Goal: Task Accomplishment & Management: Manage account settings

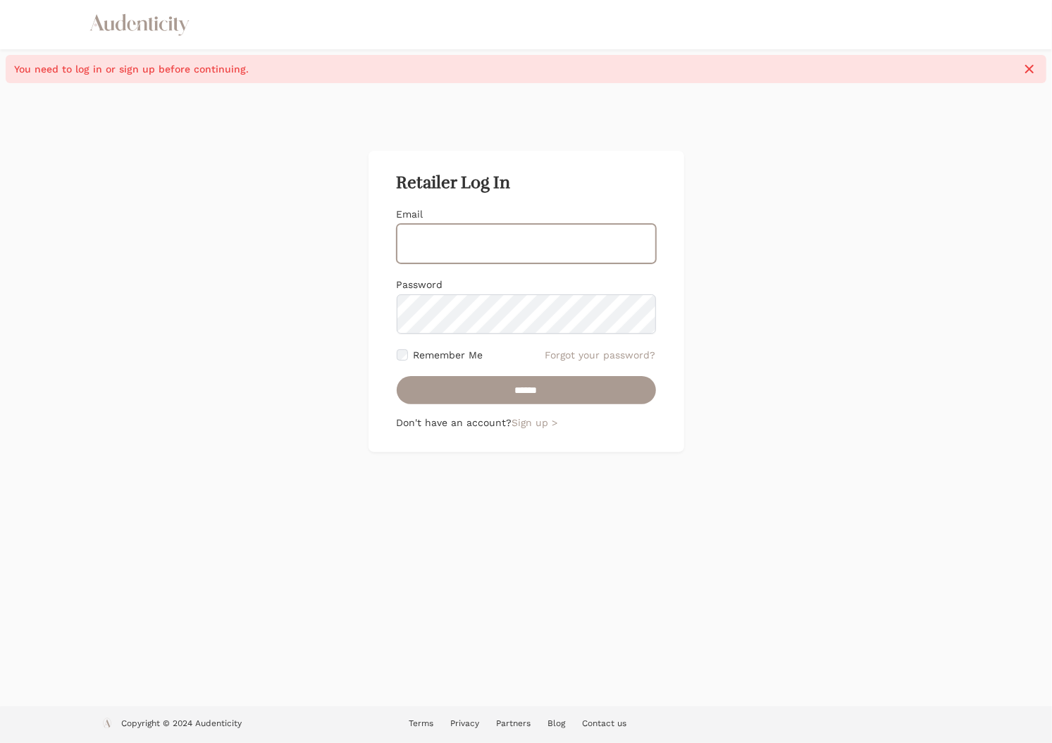
click at [530, 236] on input "Email" at bounding box center [526, 243] width 259 height 39
type input "**********"
click at [580, 523] on div "**********" at bounding box center [526, 394] width 1052 height 623
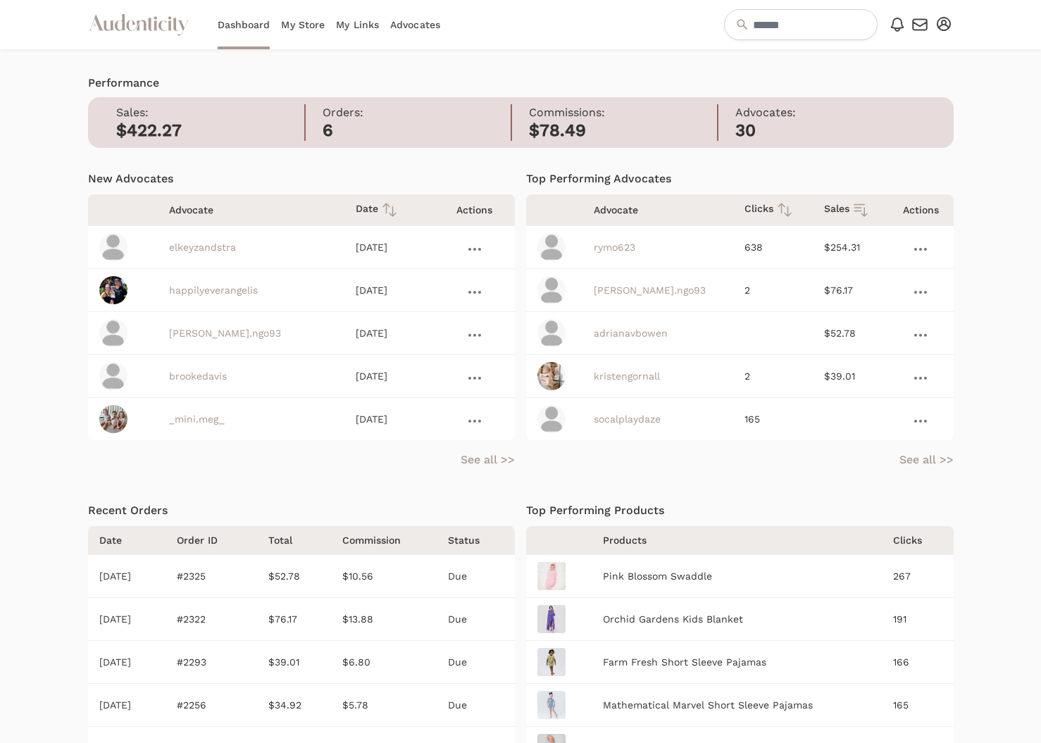
click at [474, 249] on icon at bounding box center [474, 249] width 13 height 3
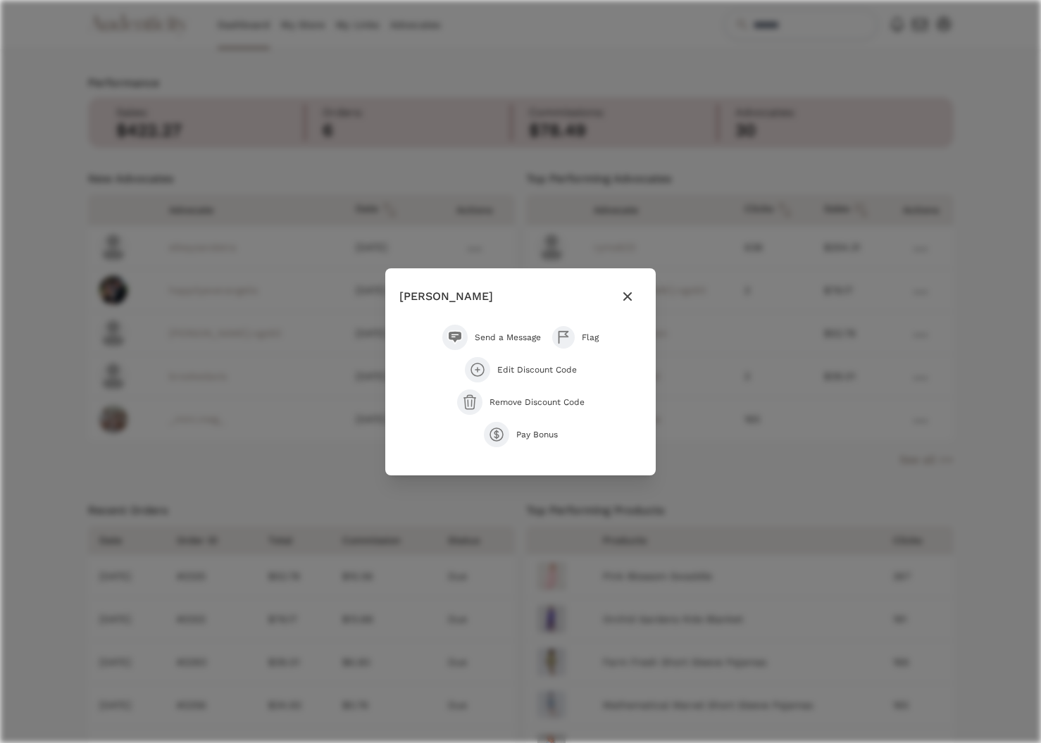
click at [635, 295] on icon "button" at bounding box center [627, 296] width 17 height 17
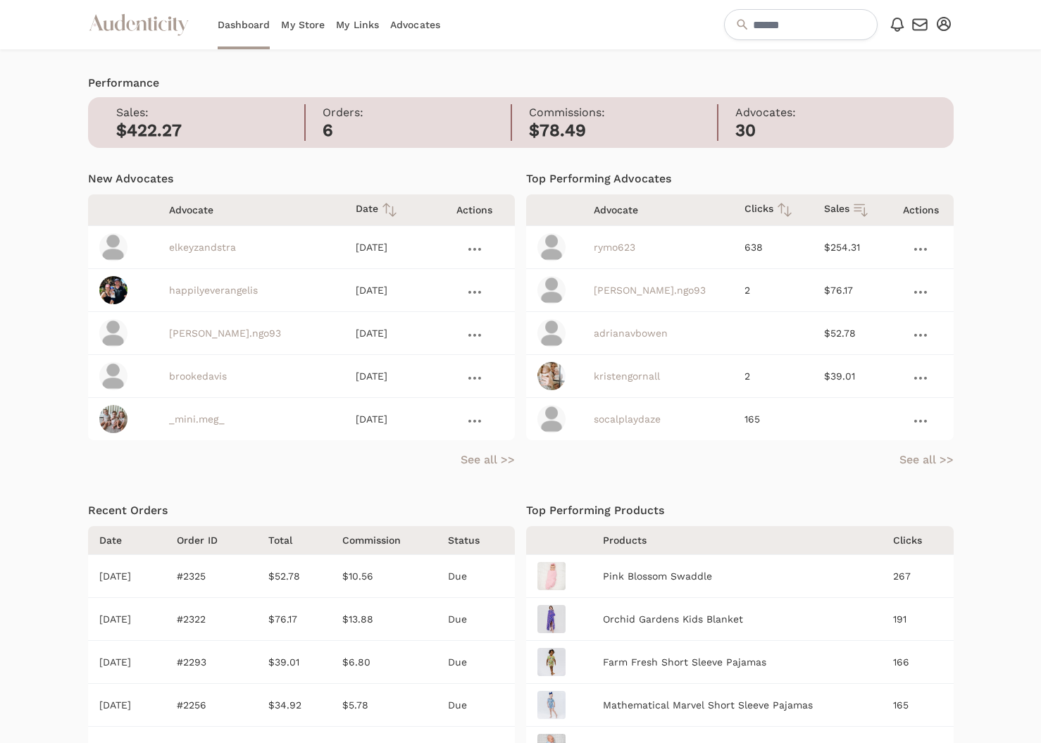
click at [921, 249] on icon at bounding box center [920, 249] width 13 height 3
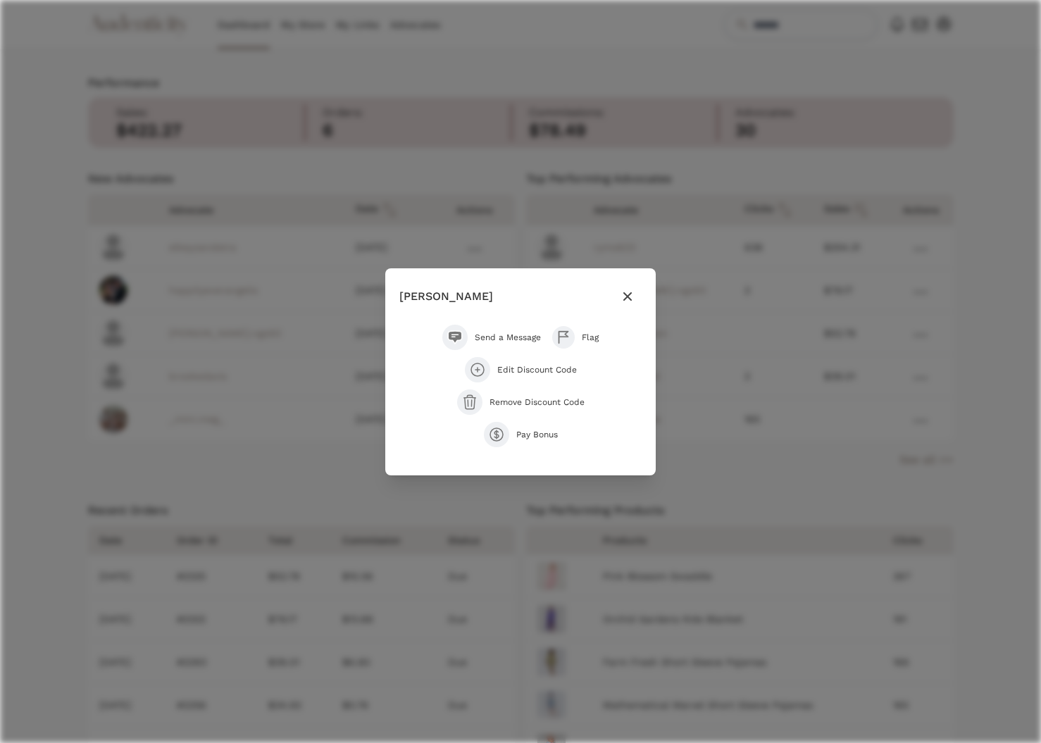
click at [628, 296] on icon "button" at bounding box center [627, 296] width 8 height 8
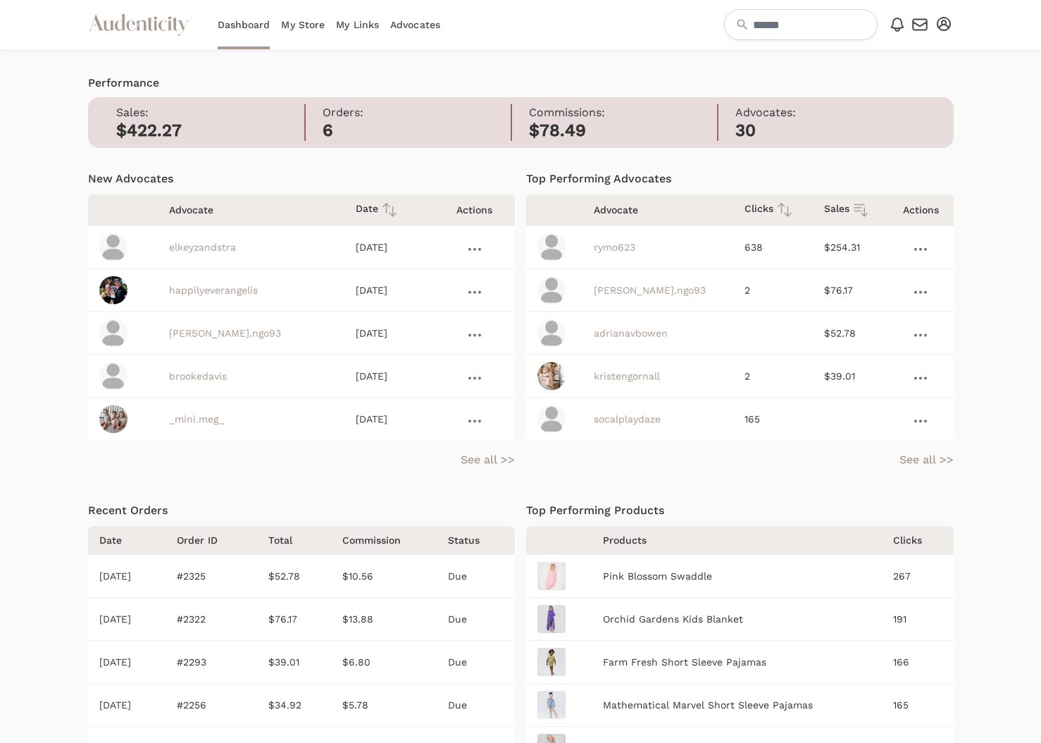
click at [300, 24] on link "My Store" at bounding box center [303, 24] width 44 height 49
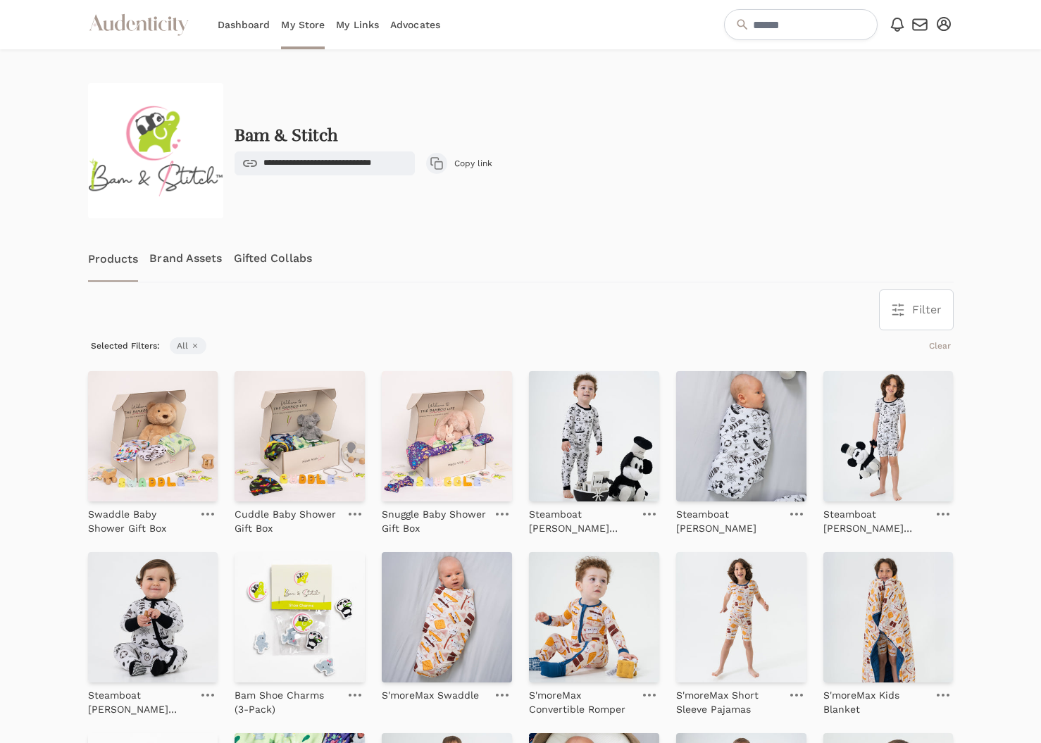
click at [190, 264] on link "Brand Assets" at bounding box center [185, 258] width 73 height 46
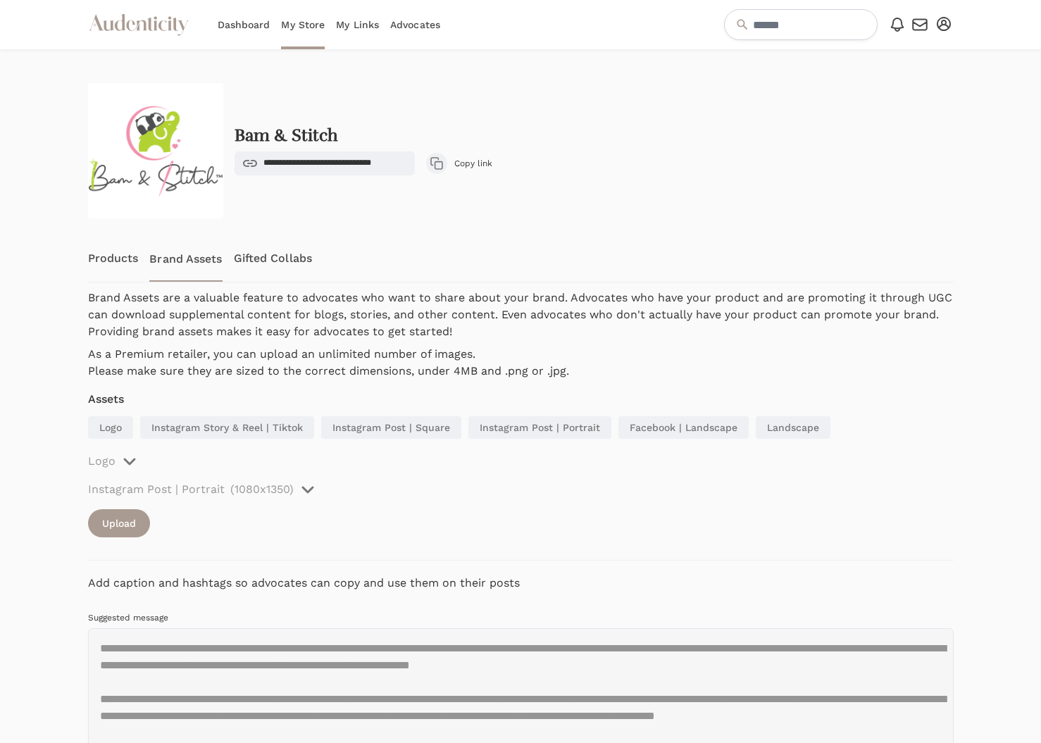
click at [297, 264] on link "Gifted Collabs" at bounding box center [273, 258] width 78 height 46
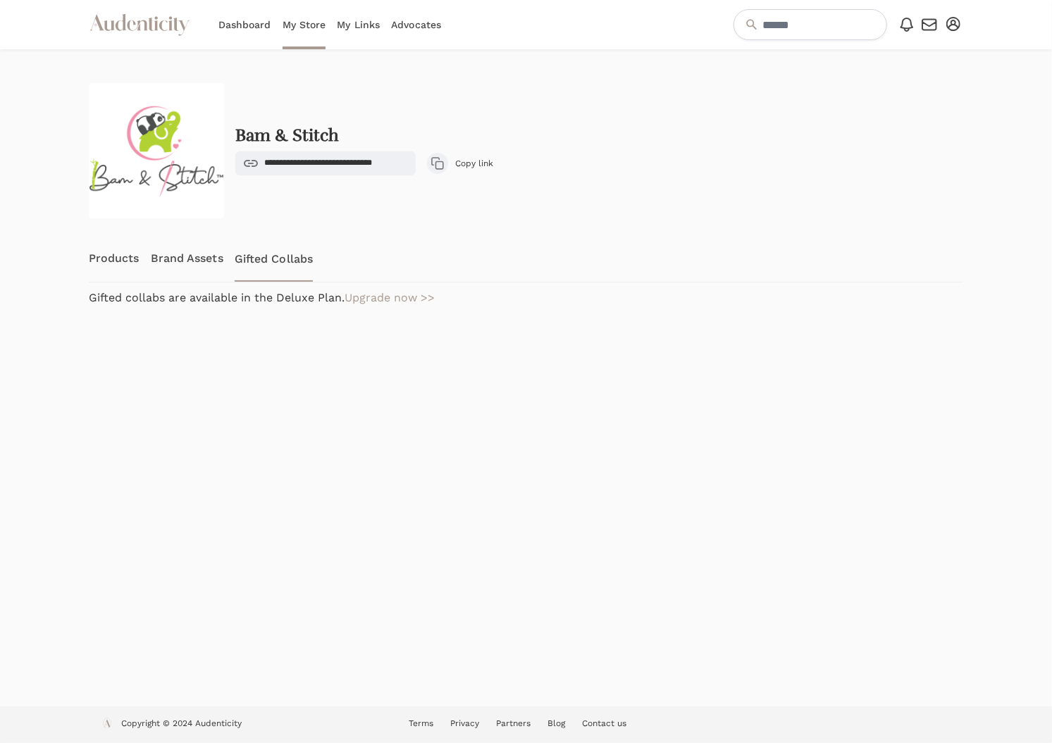
click at [349, 26] on link "My Links" at bounding box center [358, 24] width 43 height 49
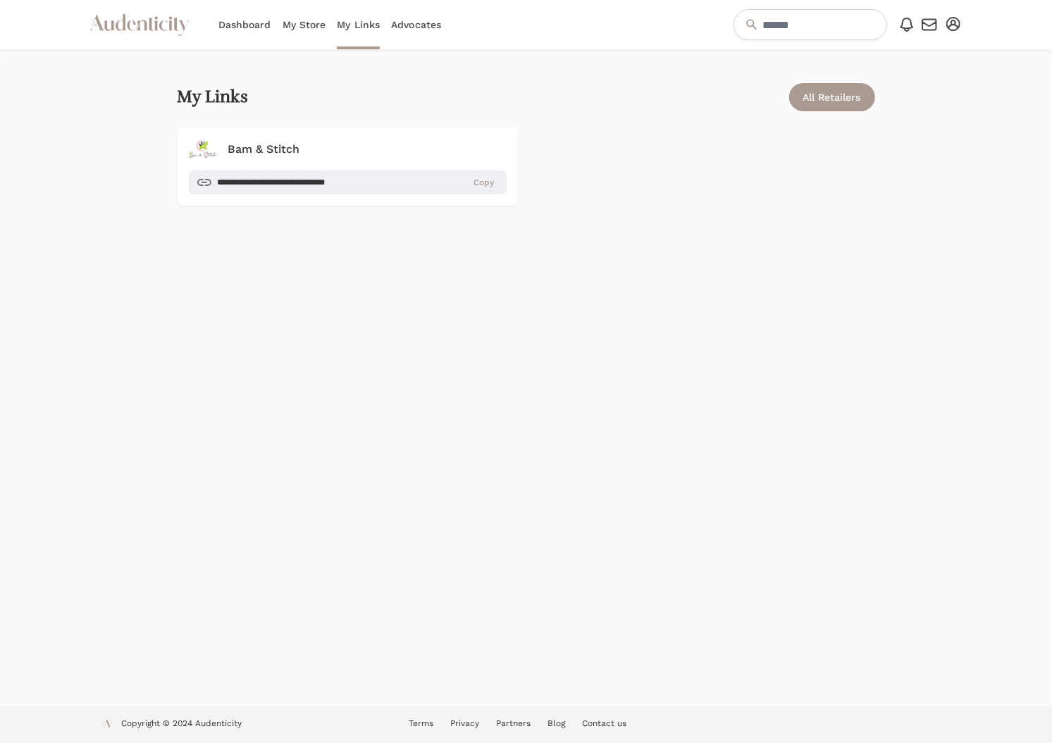
click at [426, 33] on link "Advocates" at bounding box center [416, 24] width 50 height 49
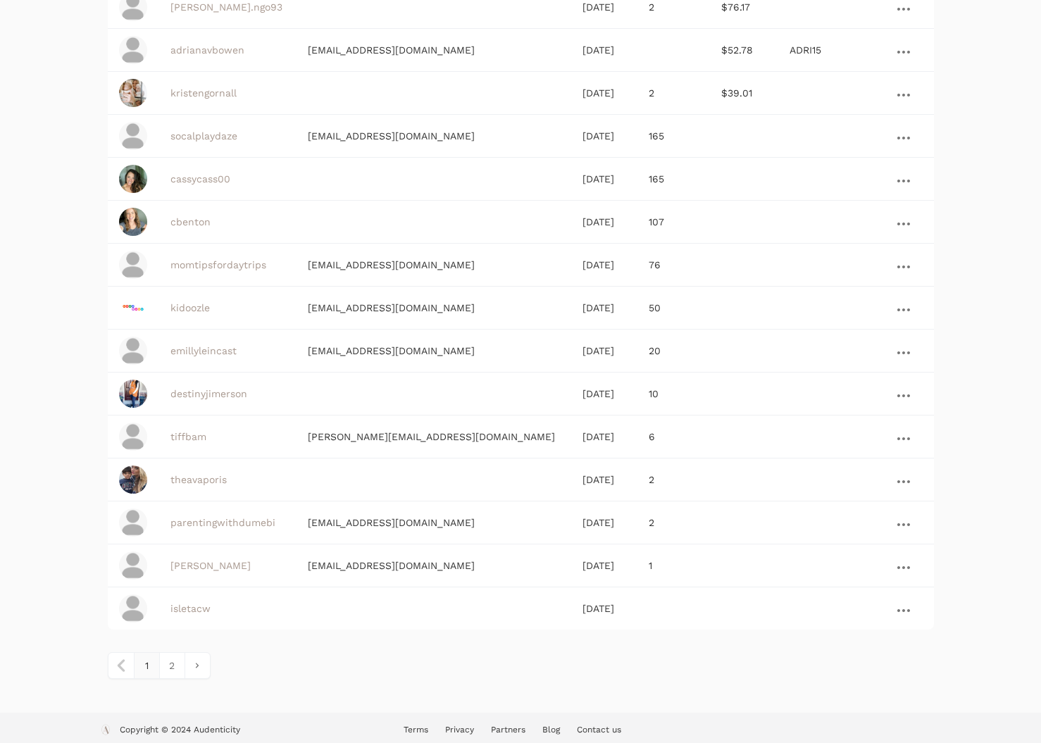
scroll to position [218, 0]
click at [169, 659] on link "2" at bounding box center [171, 664] width 25 height 25
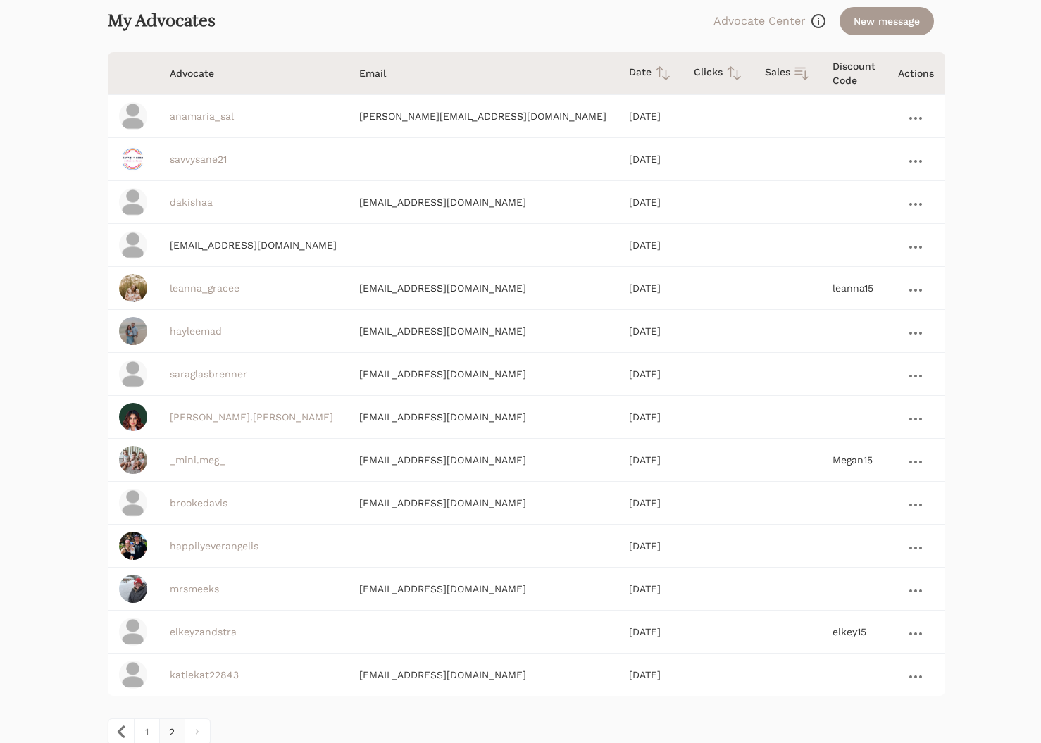
scroll to position [133, 0]
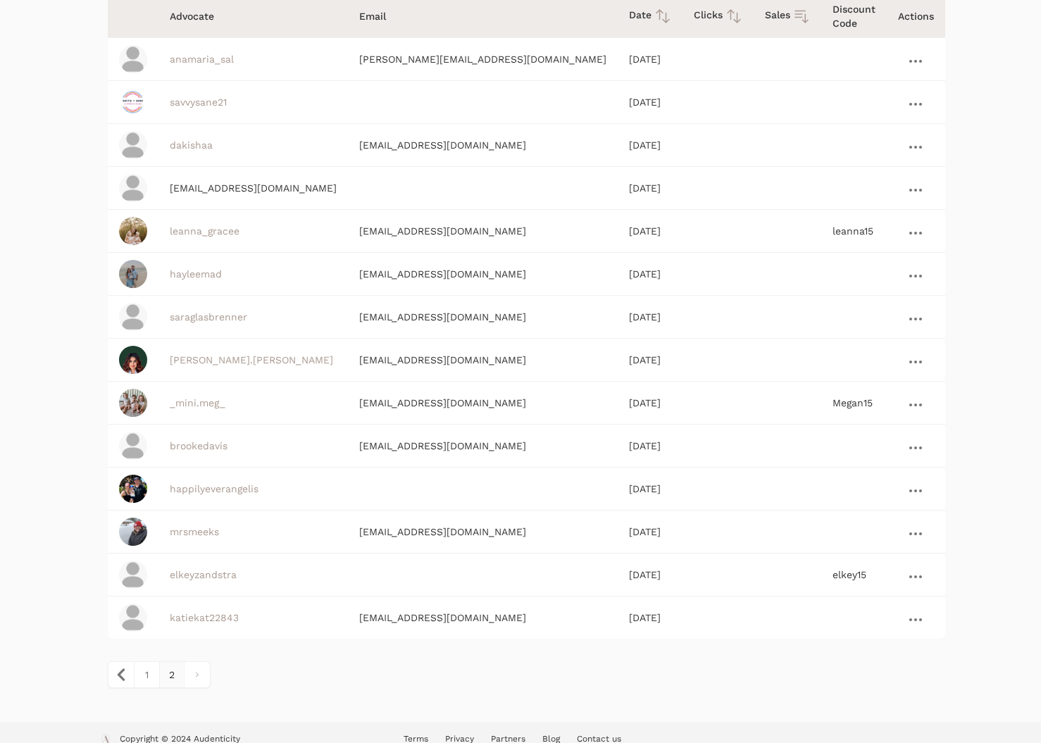
click at [199, 569] on link "elkeyzandstra" at bounding box center [203, 574] width 67 height 11
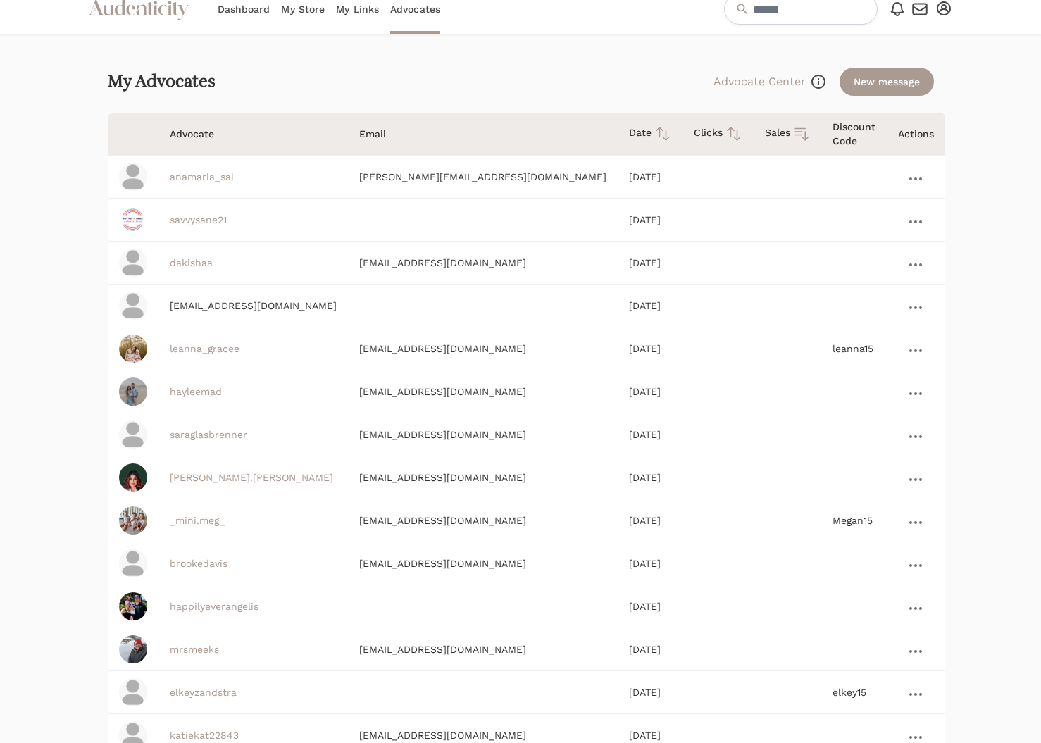
scroll to position [0, 0]
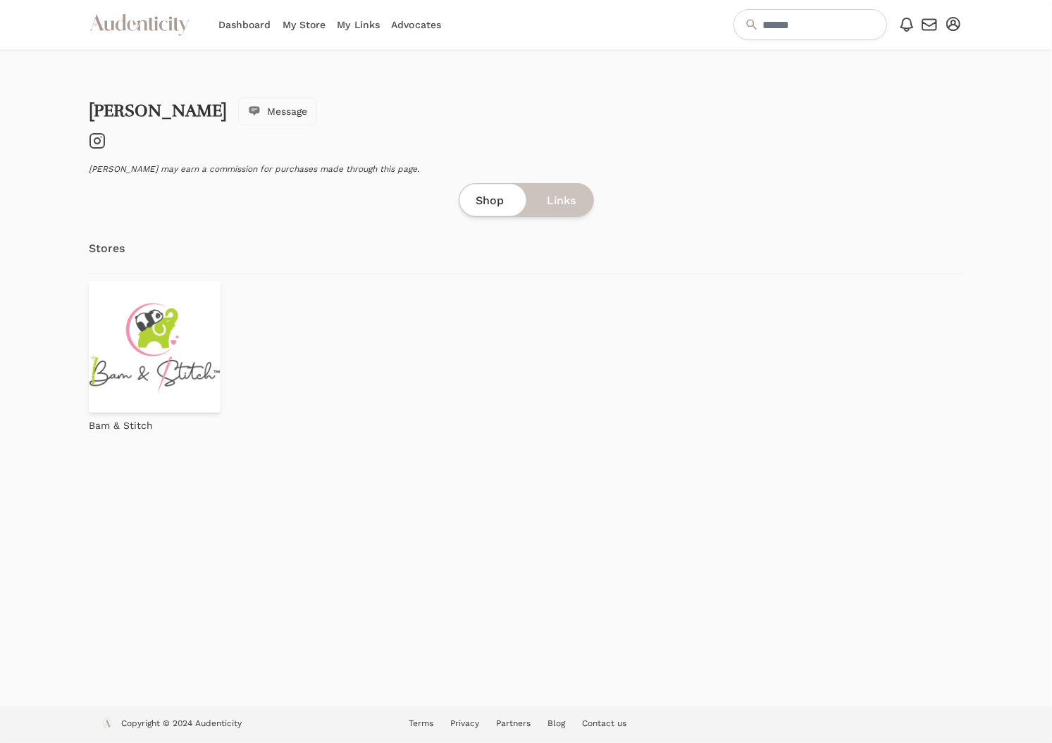
click at [561, 208] on span "Links" at bounding box center [561, 200] width 29 height 17
click at [245, 268] on div "elkeyzandstra" at bounding box center [303, 257] width 412 height 34
click at [950, 26] on icon "button" at bounding box center [953, 24] width 14 height 14
click at [929, 24] on icon "button" at bounding box center [929, 24] width 17 height 17
click at [826, 153] on div "View all" at bounding box center [813, 155] width 55 height 14
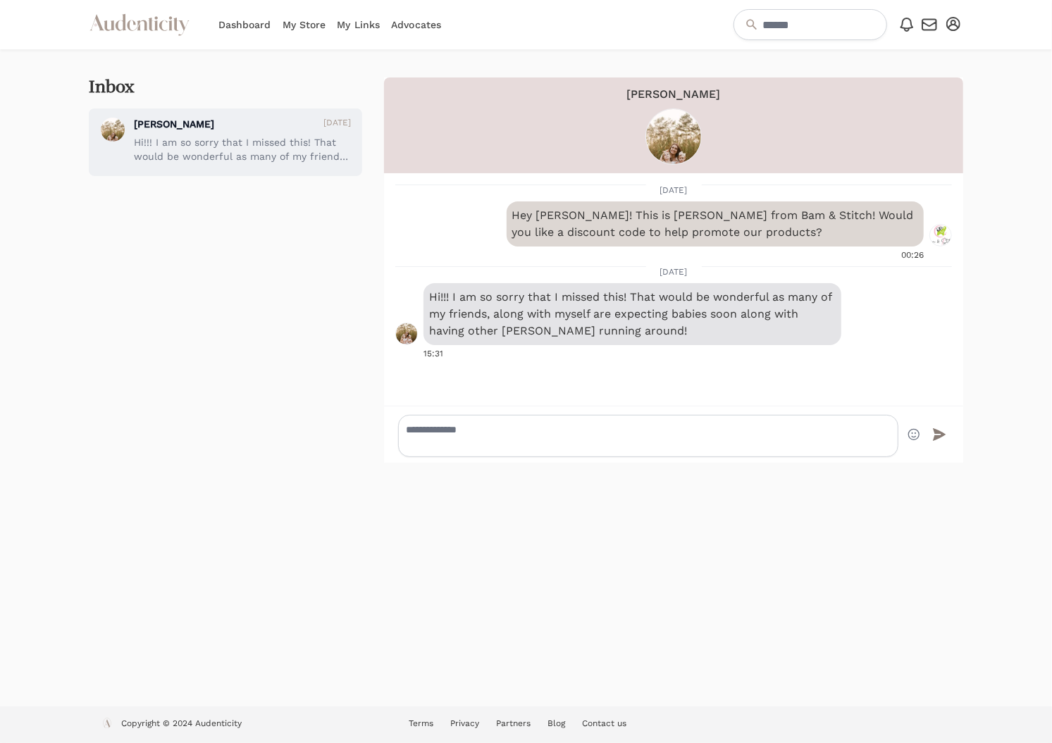
click at [251, 25] on link "Dashboard" at bounding box center [244, 24] width 53 height 49
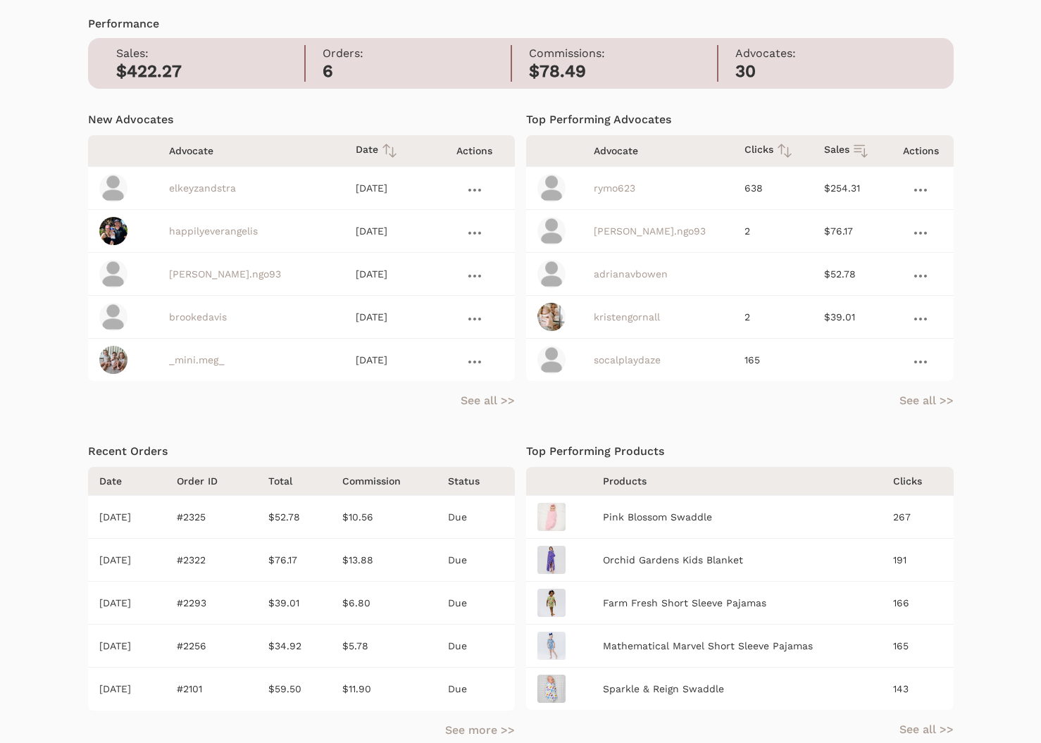
scroll to position [104, 0]
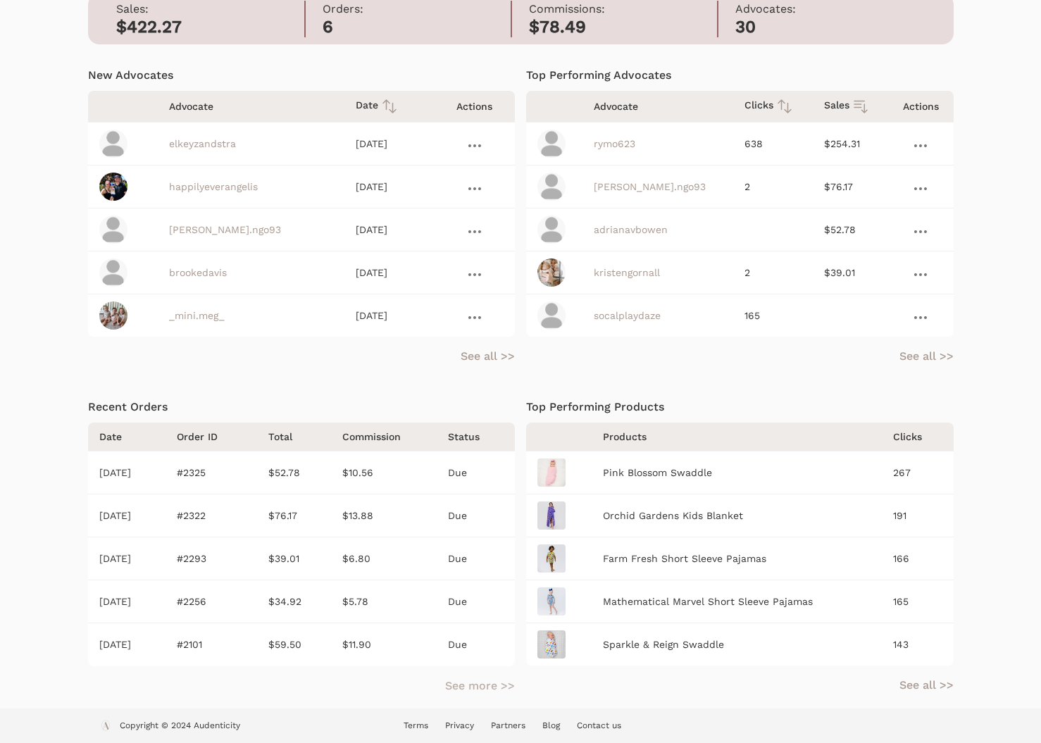
click at [483, 685] on link "See more >>" at bounding box center [480, 686] width 70 height 17
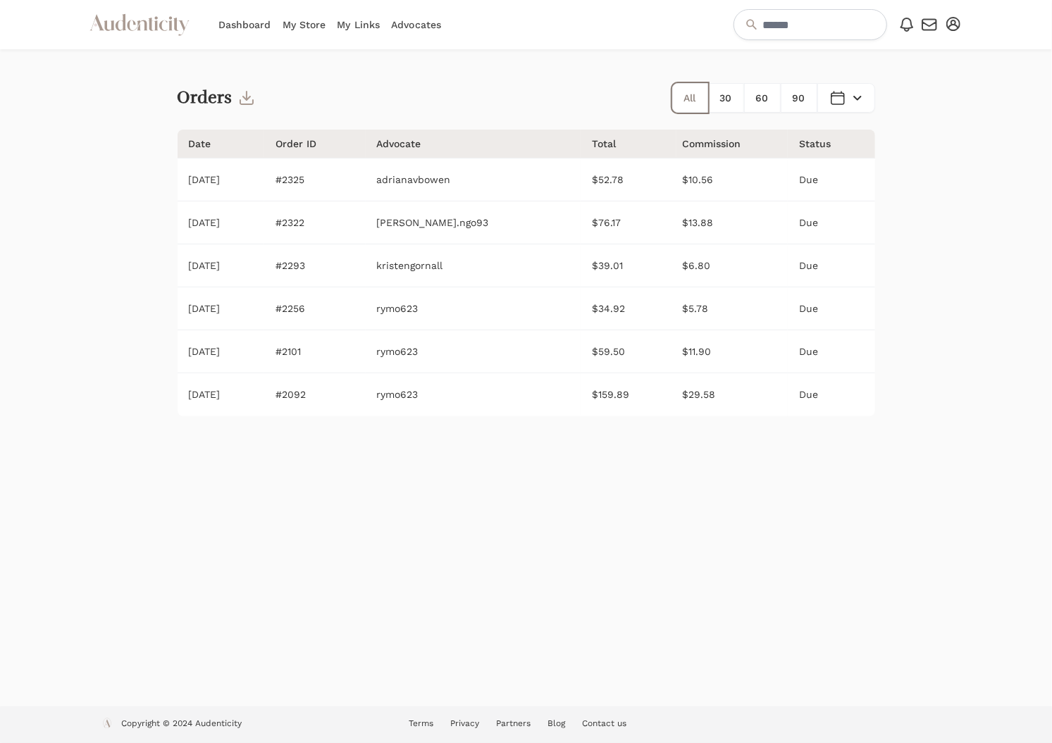
click at [139, 14] on icon "Audenticity Logo" at bounding box center [139, 24] width 101 height 25
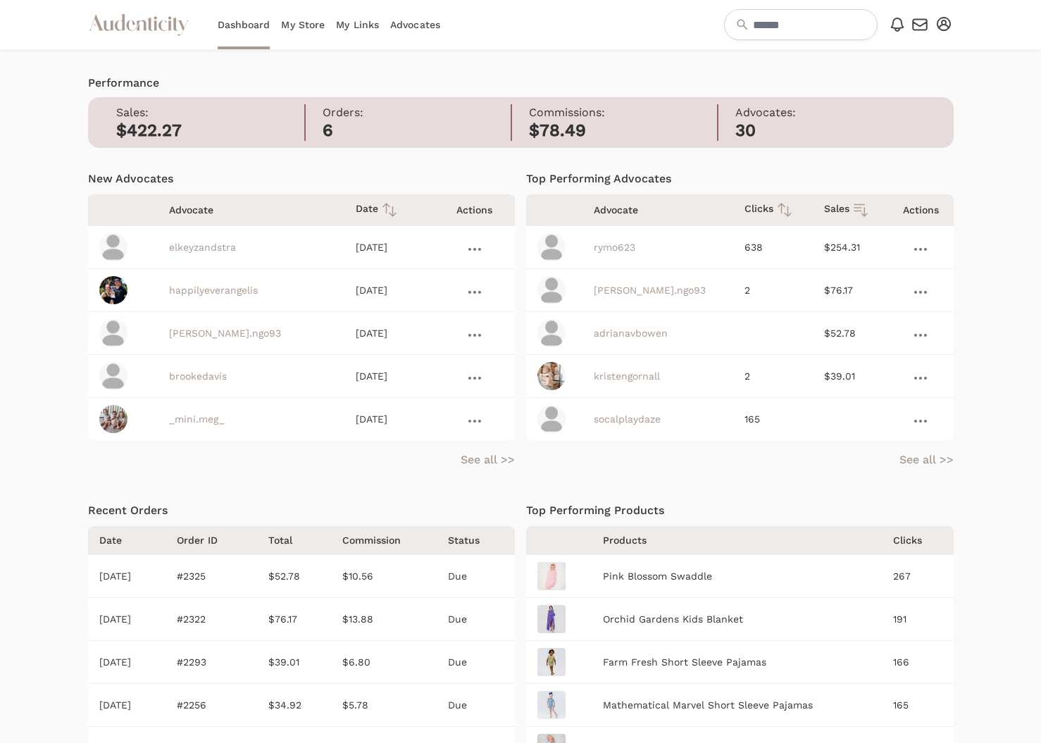
click at [327, 130] on h2 "6" at bounding box center [417, 131] width 188 height 20
click at [161, 133] on h2 "$422.27" at bounding box center [210, 131] width 188 height 20
click at [564, 123] on h2 "$78.49" at bounding box center [623, 131] width 188 height 20
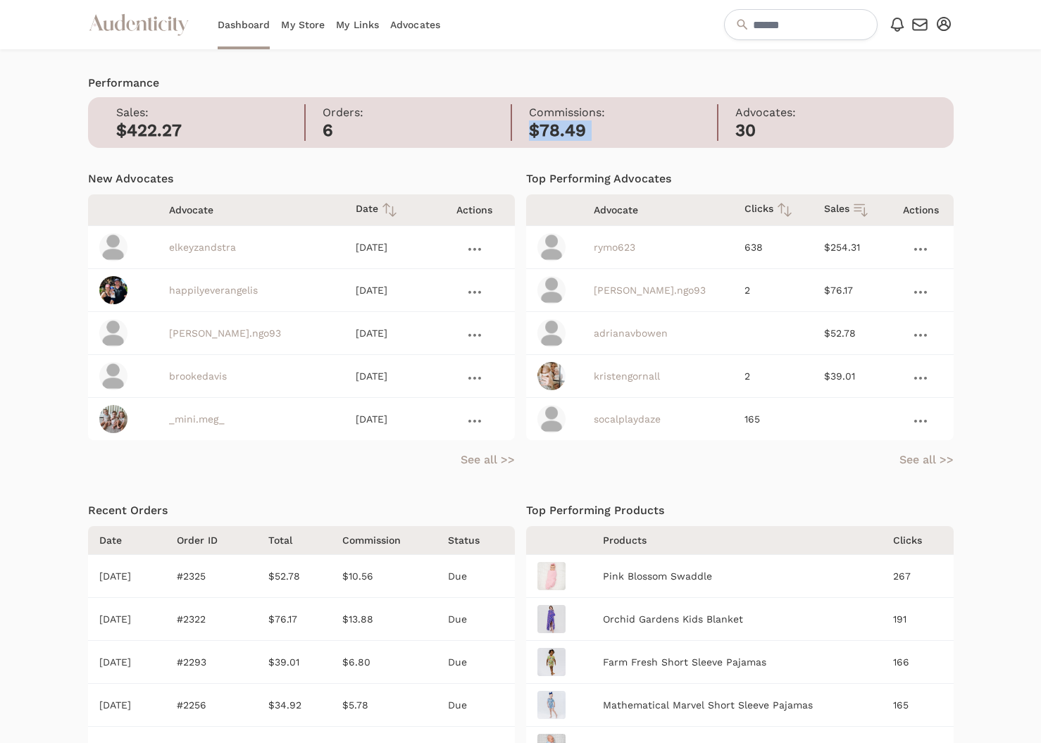
click at [564, 123] on h2 "$78.49" at bounding box center [623, 131] width 188 height 20
click at [748, 123] on h2 "30" at bounding box center [830, 131] width 190 height 20
click at [1009, 211] on div at bounding box center [1003, 430] width 77 height 763
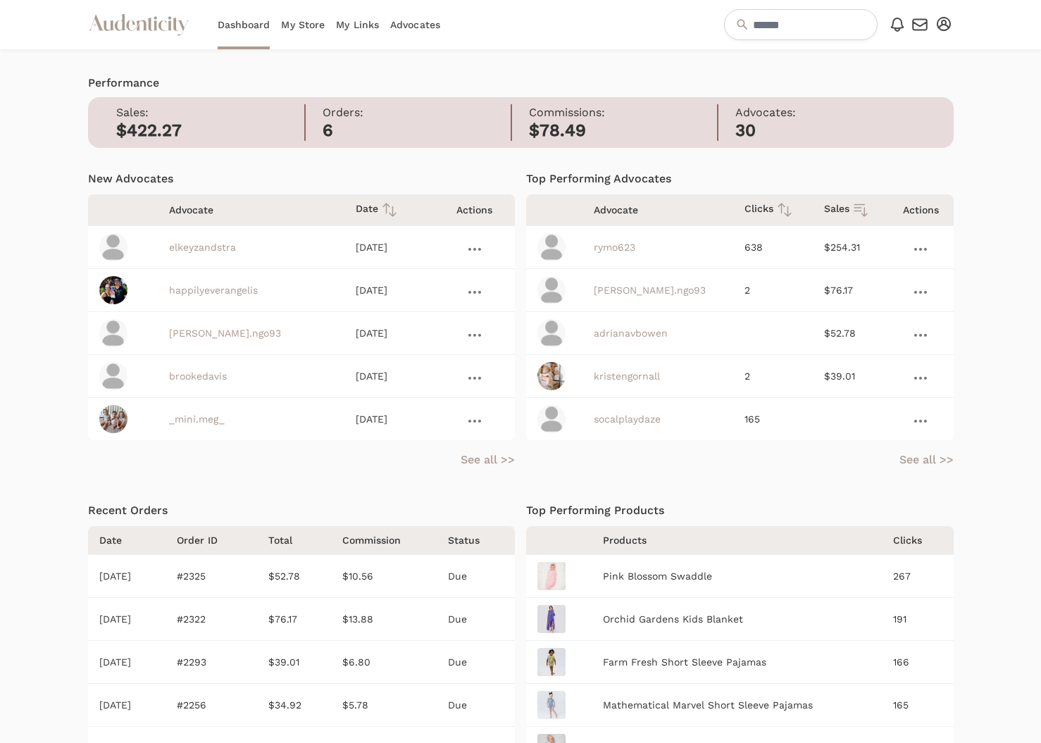
click at [917, 250] on icon at bounding box center [920, 249] width 13 height 3
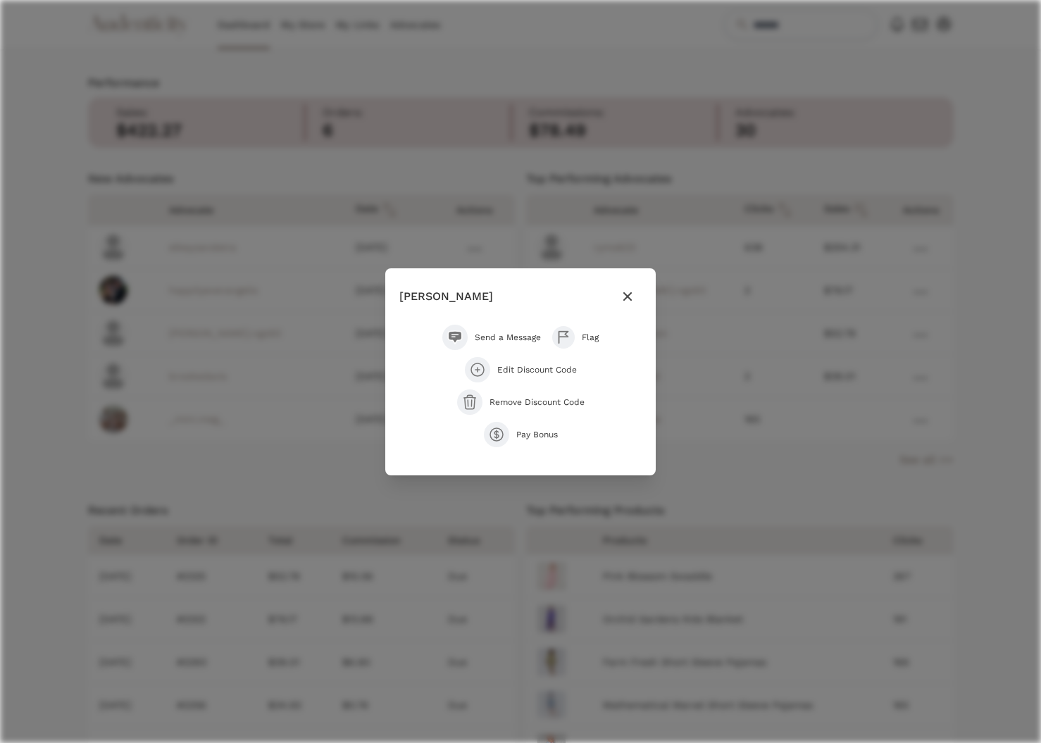
click at [976, 187] on div "Close modal Ryan M Send a Message Flag Edit Discount Code Remove Discount Code …" at bounding box center [520, 371] width 1041 height 743
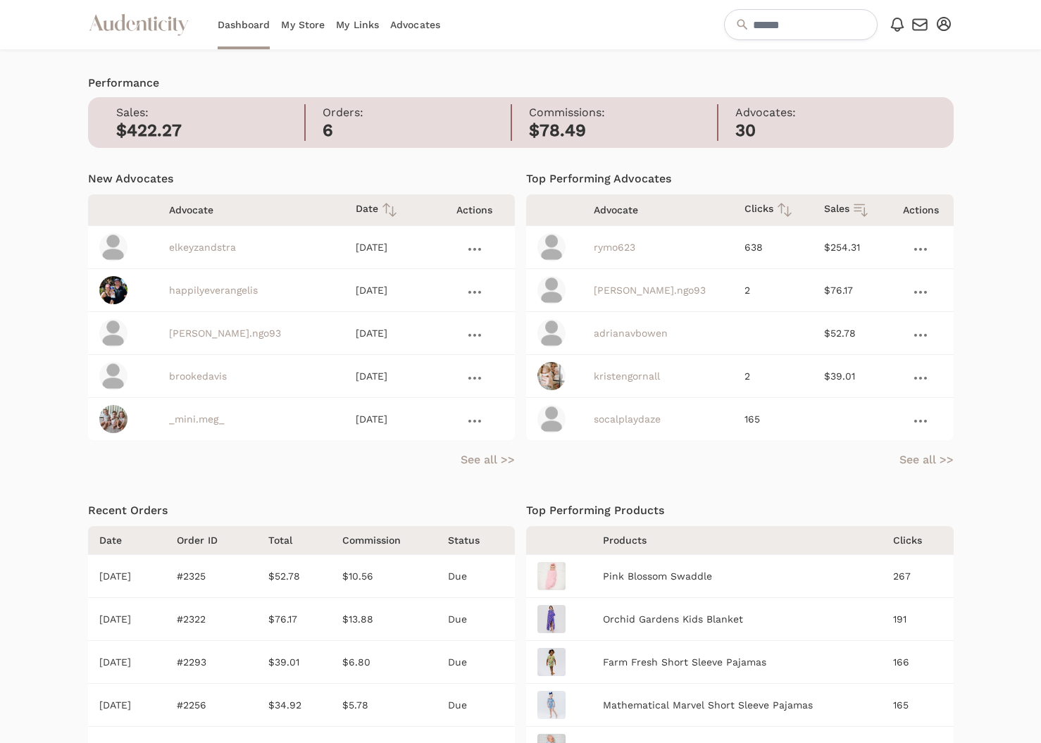
scroll to position [104, 0]
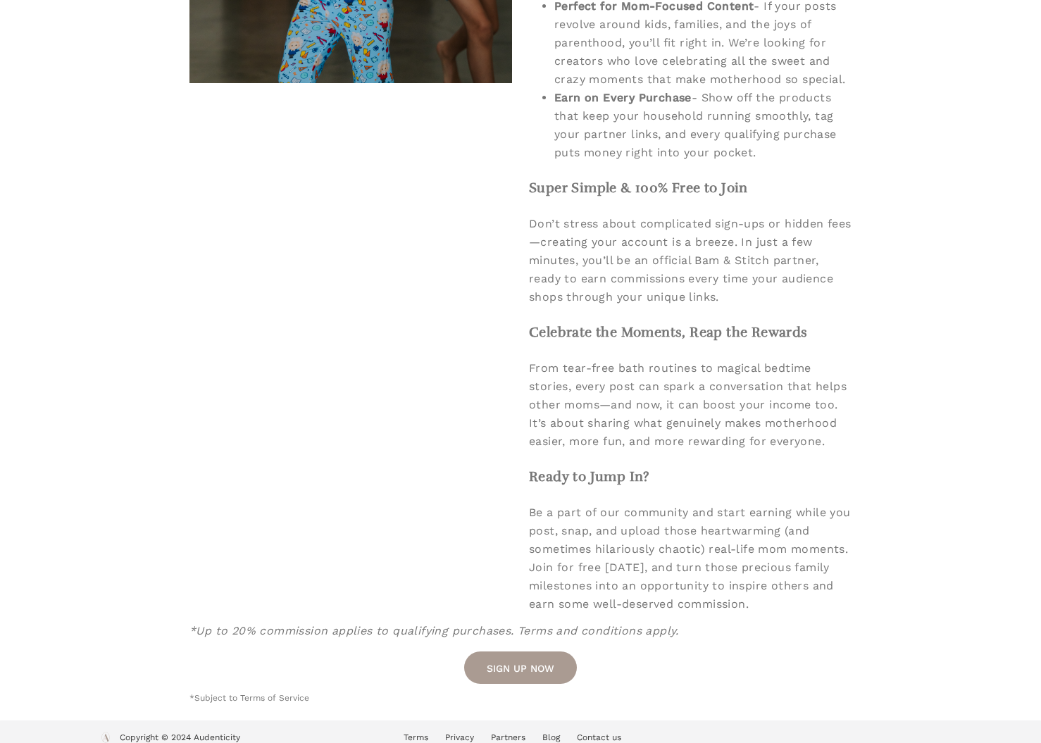
scroll to position [601, 0]
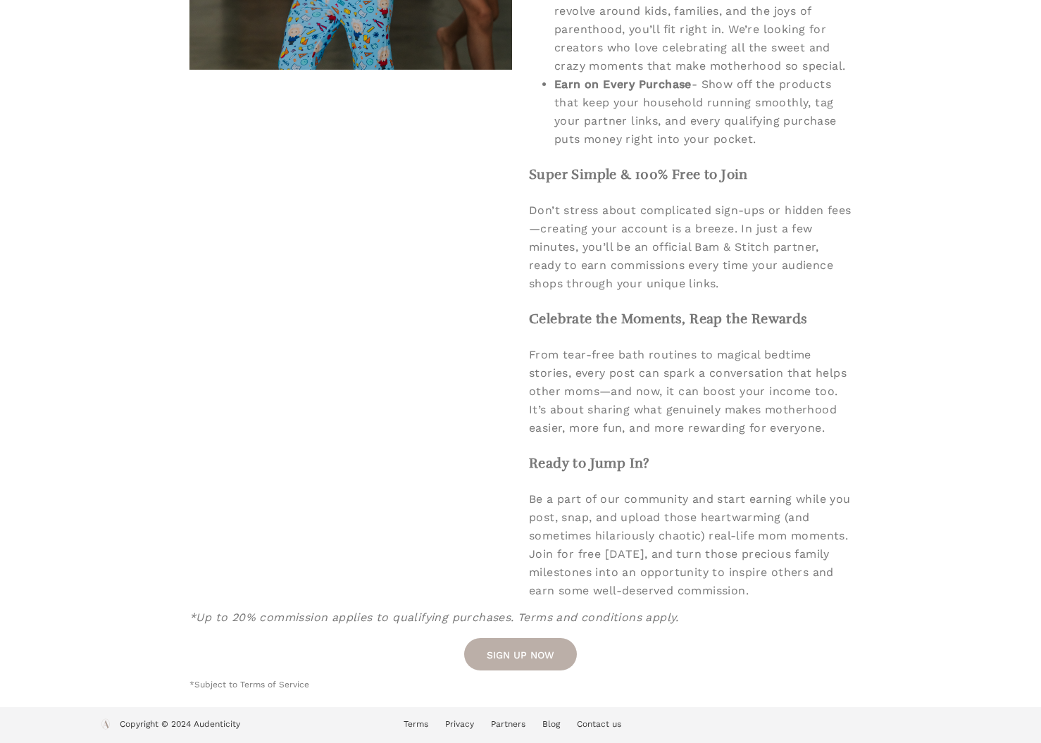
click at [531, 653] on link "SIGN UP NOW" at bounding box center [520, 654] width 113 height 32
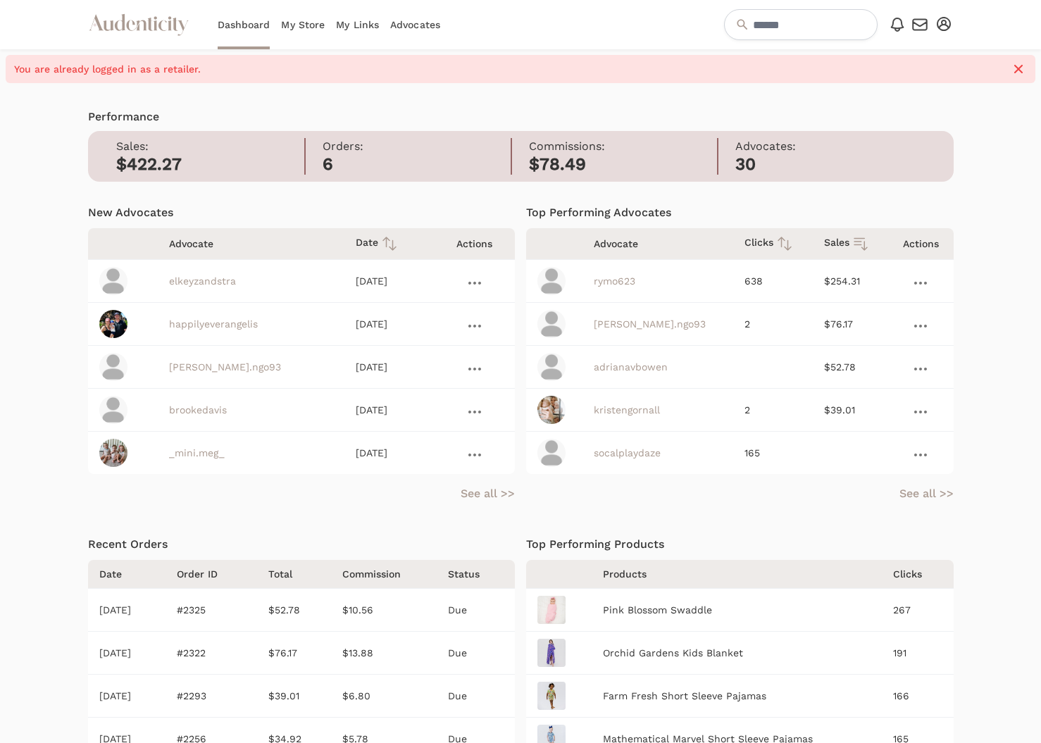
click at [293, 25] on link "My Store" at bounding box center [303, 24] width 44 height 49
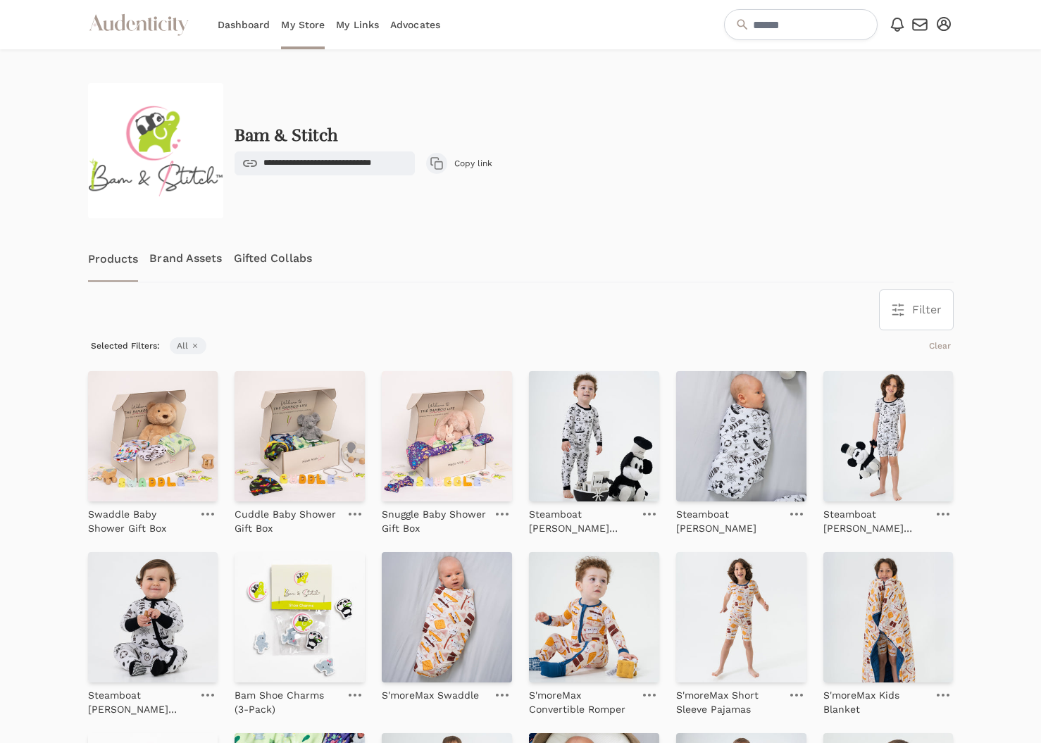
click at [344, 28] on link "My Links" at bounding box center [357, 24] width 43 height 49
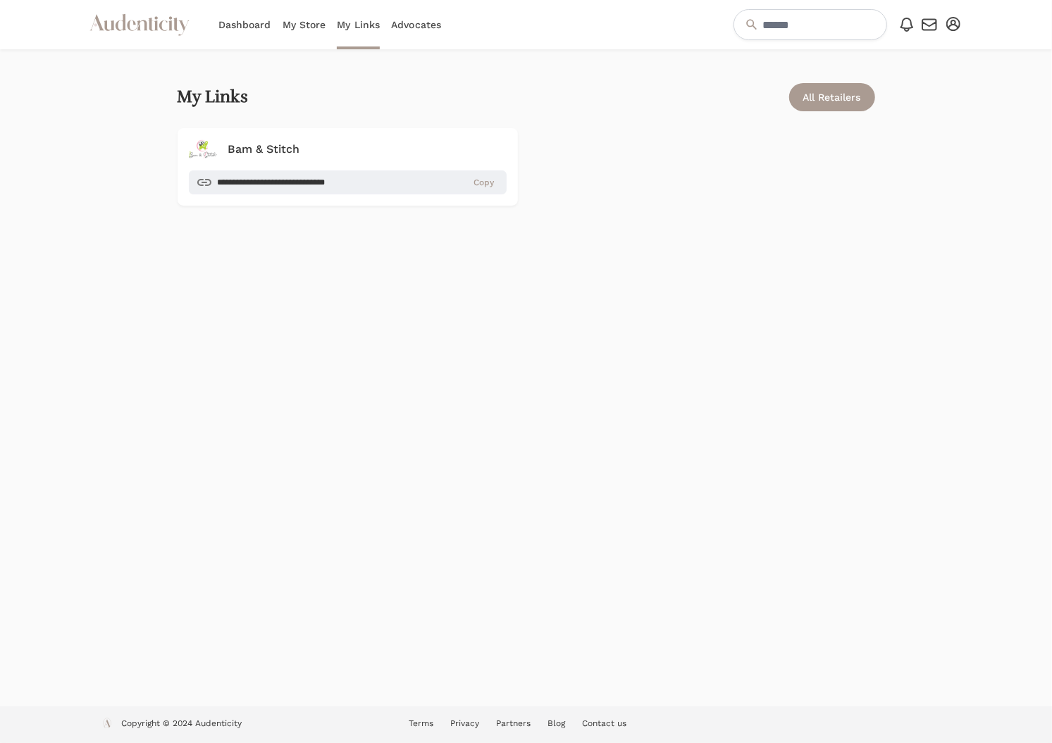
click at [417, 31] on link "Advocates" at bounding box center [416, 24] width 50 height 49
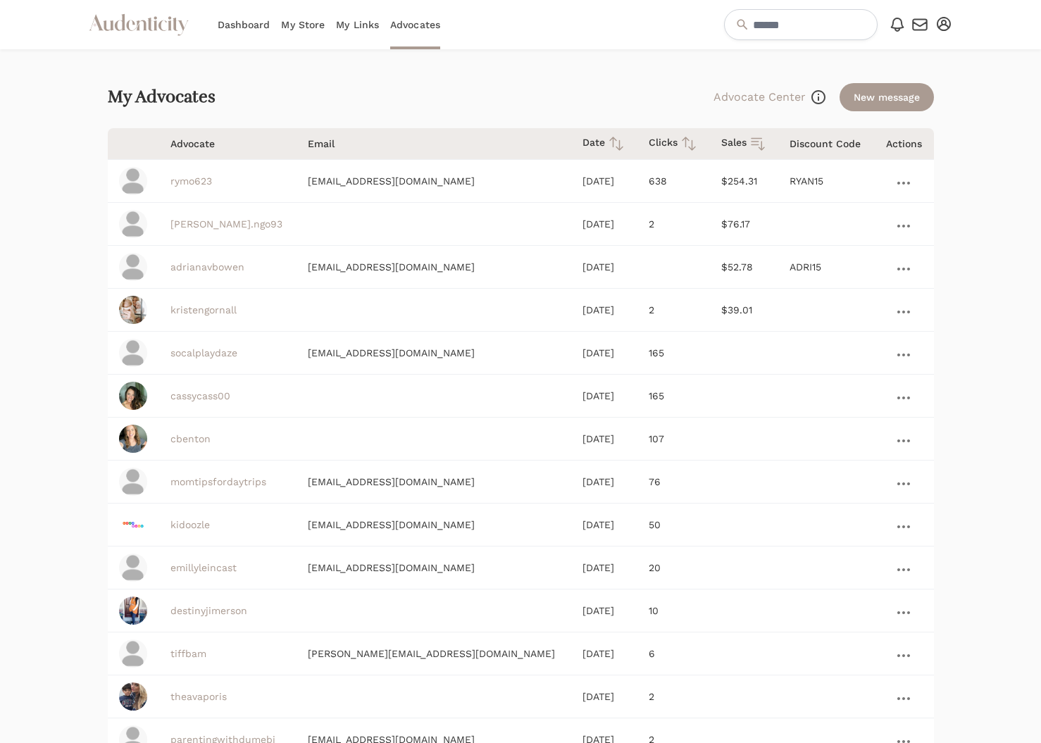
click at [304, 25] on link "My Store" at bounding box center [303, 24] width 44 height 49
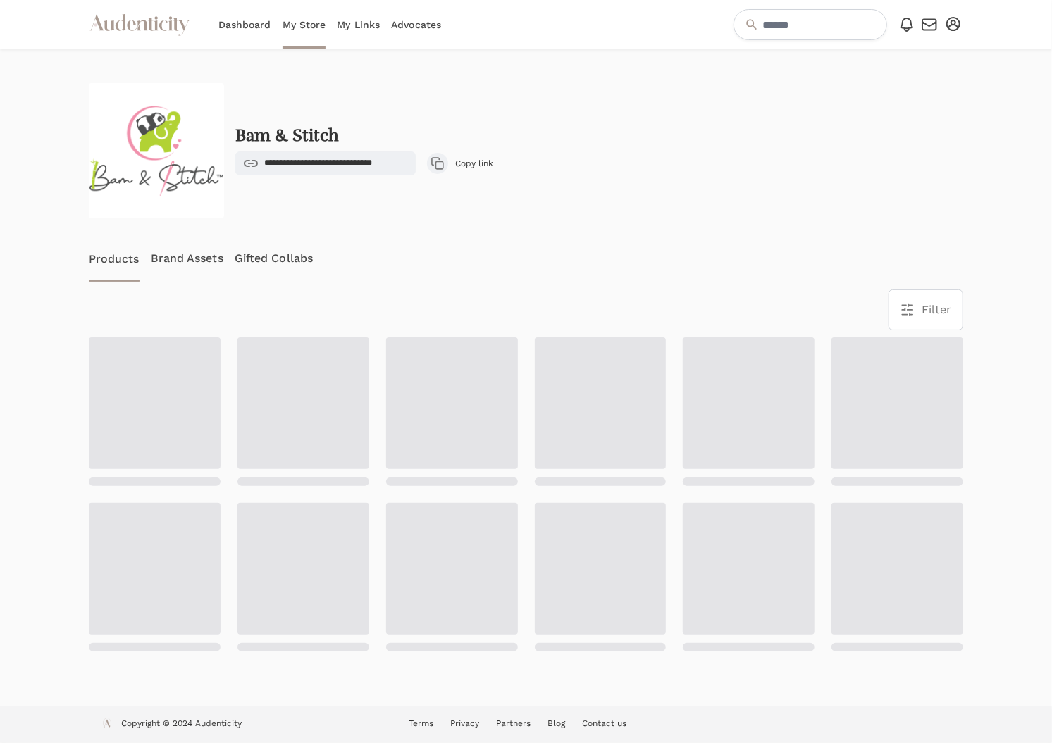
click at [364, 21] on link "My Links" at bounding box center [358, 24] width 43 height 49
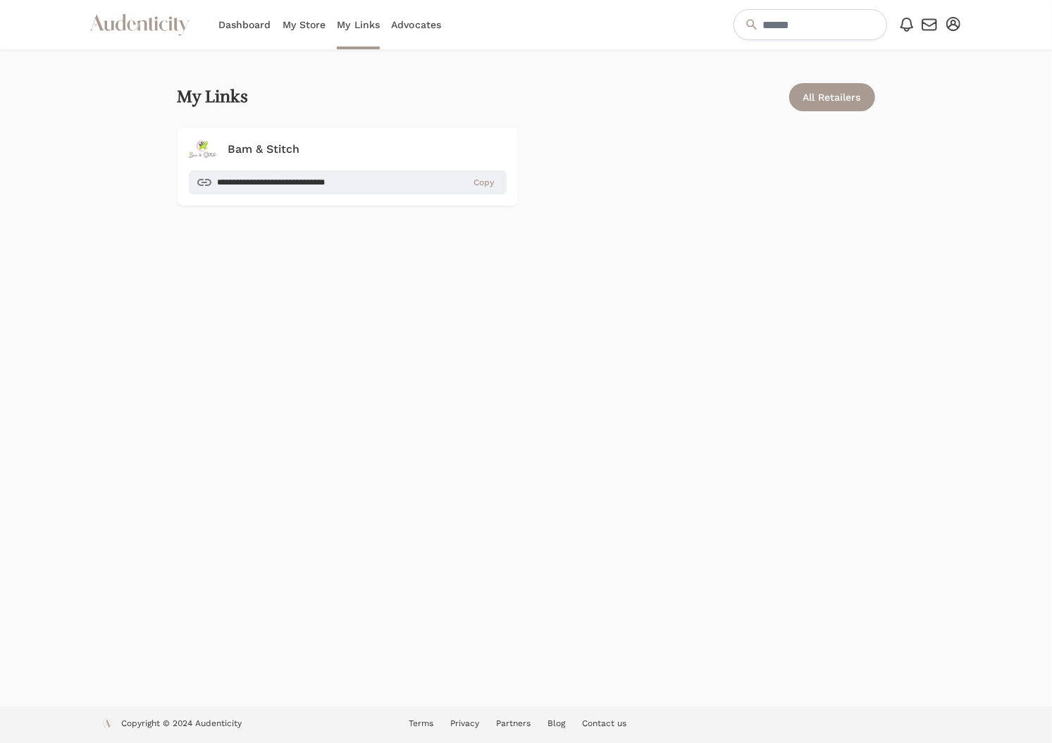
click at [248, 23] on link "Dashboard" at bounding box center [244, 24] width 53 height 49
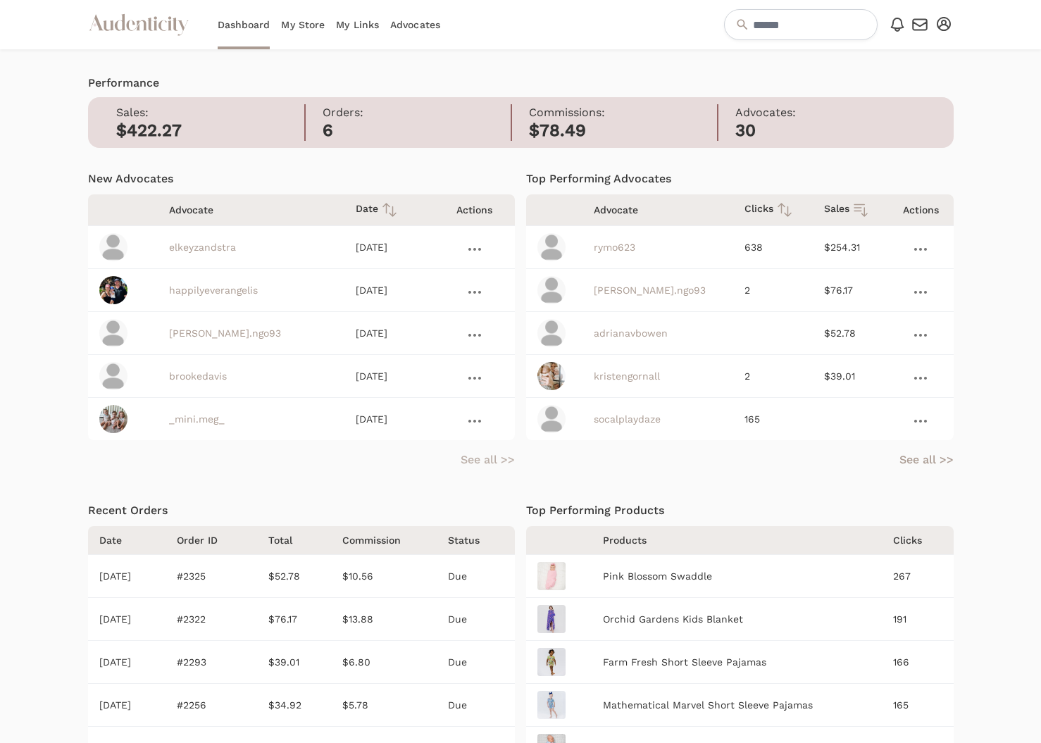
click at [487, 461] on link "See all >>" at bounding box center [488, 460] width 54 height 17
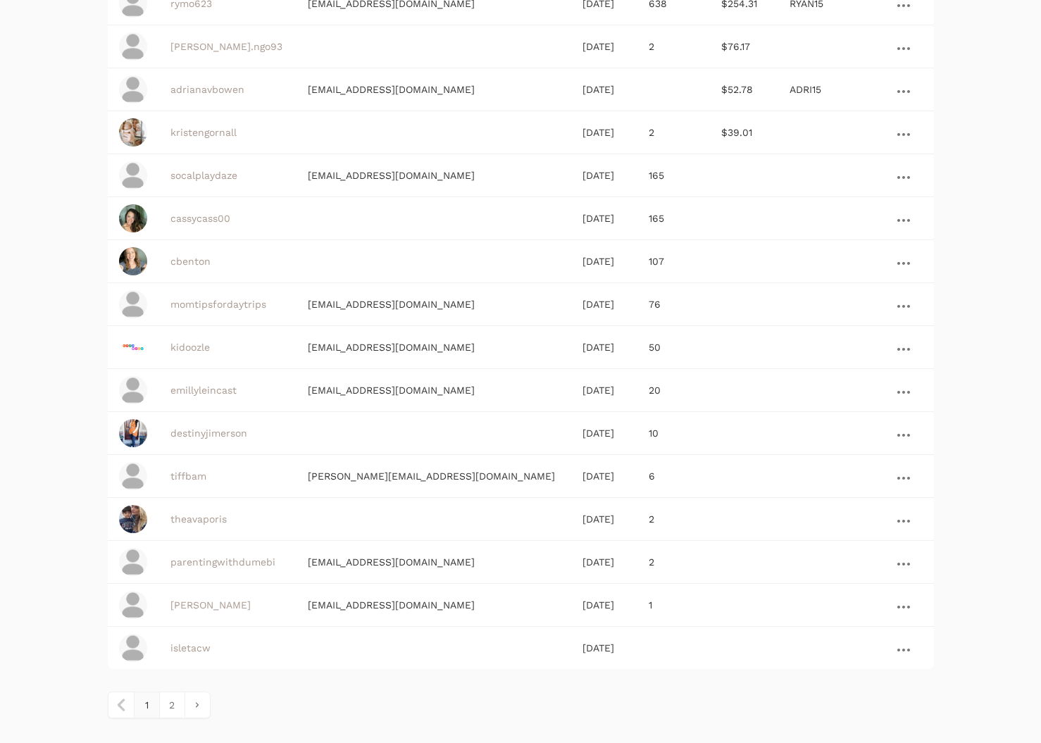
scroll to position [218, 0]
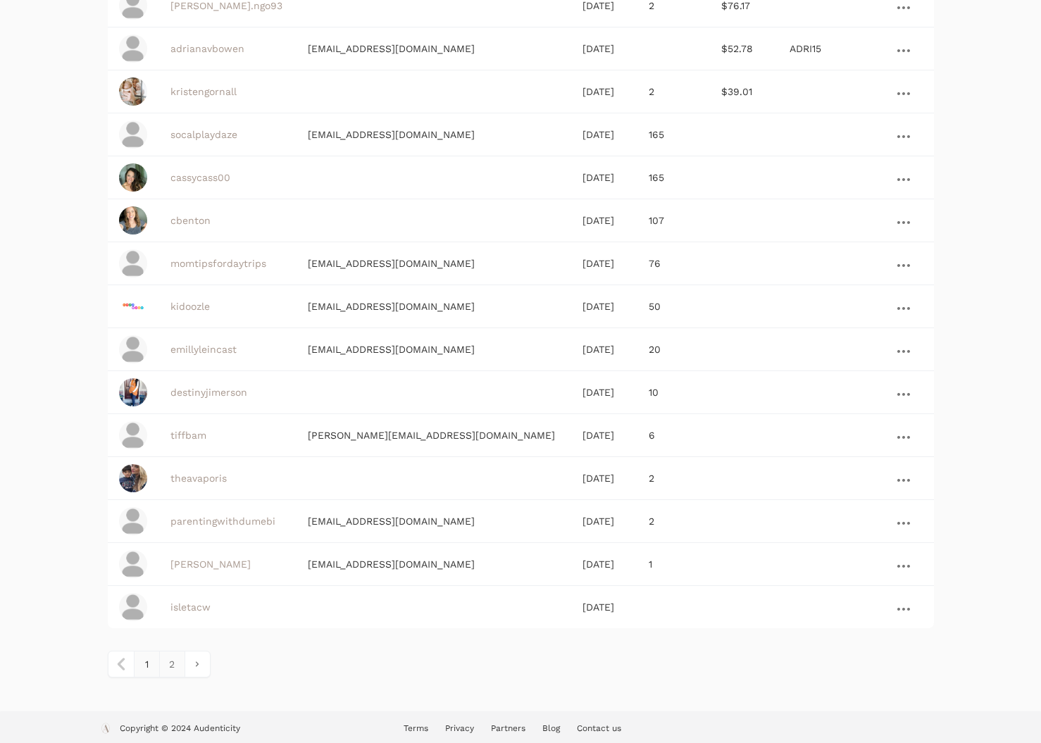
click at [177, 660] on link "2" at bounding box center [171, 664] width 25 height 25
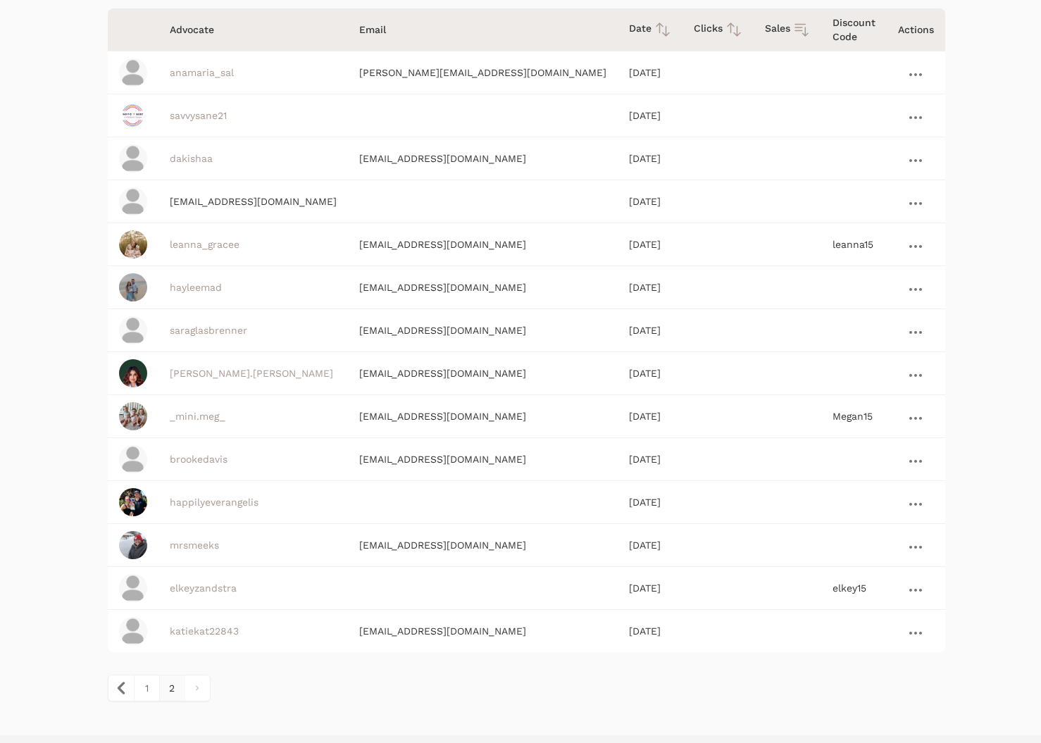
scroll to position [133, 0]
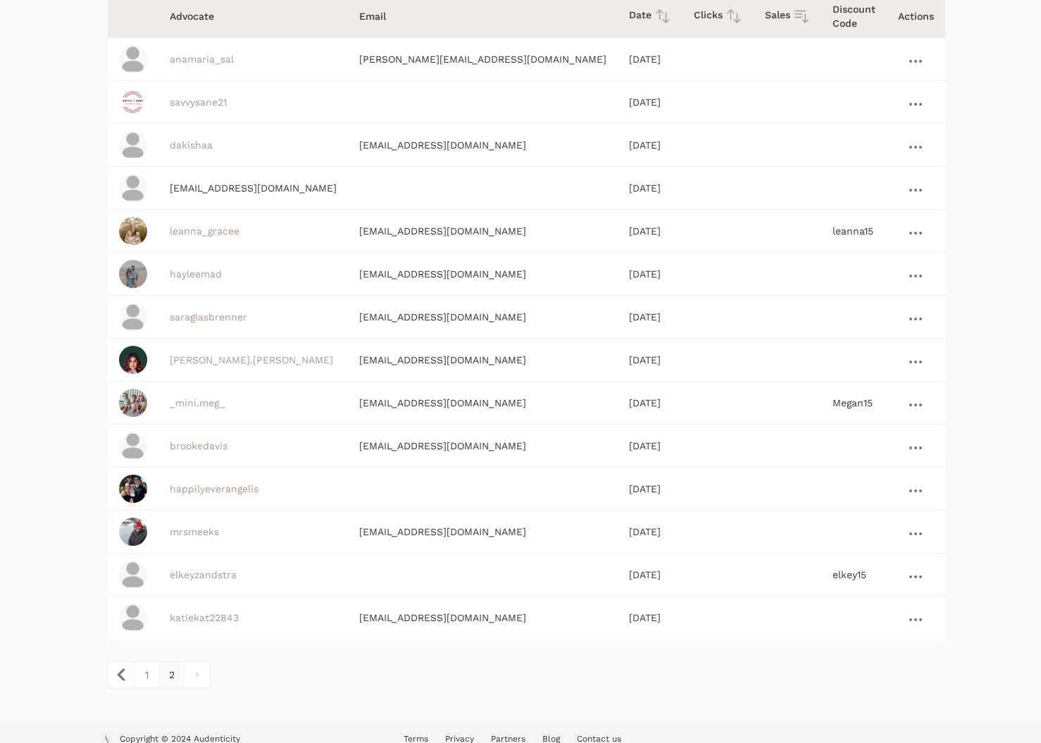
click at [910, 569] on link at bounding box center [916, 577] width 20 height 17
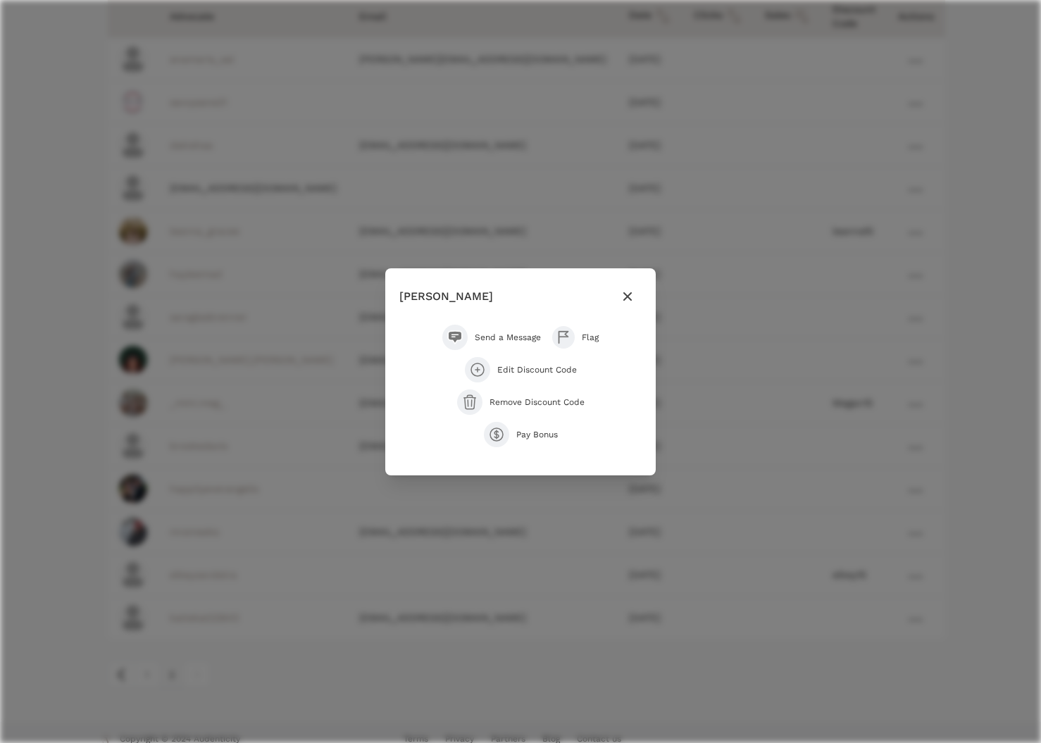
click at [511, 370] on span "Edit Discount Code" at bounding box center [537, 369] width 80 height 11
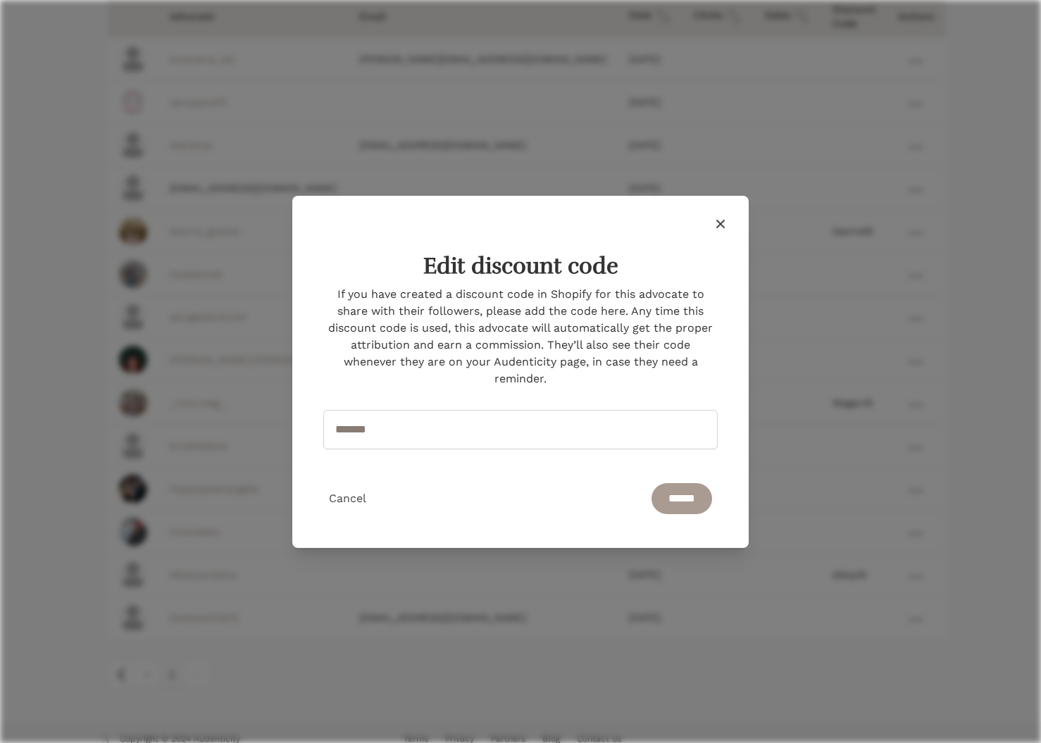
click at [721, 223] on icon "button" at bounding box center [720, 223] width 8 height 8
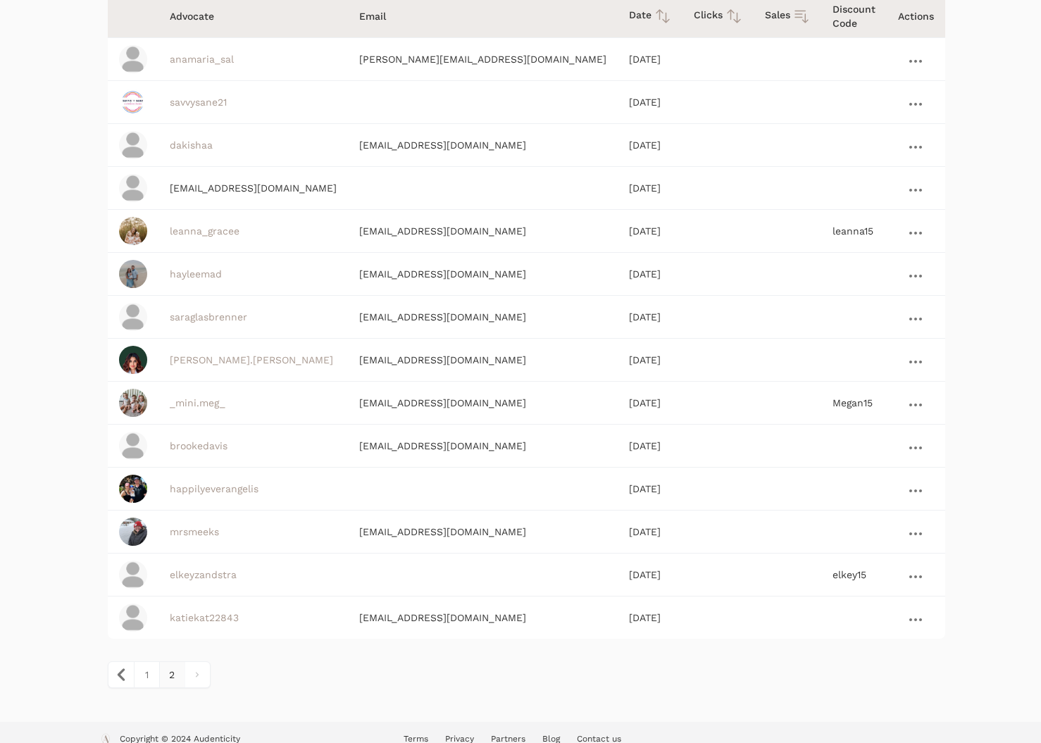
click at [906, 569] on link at bounding box center [916, 577] width 20 height 17
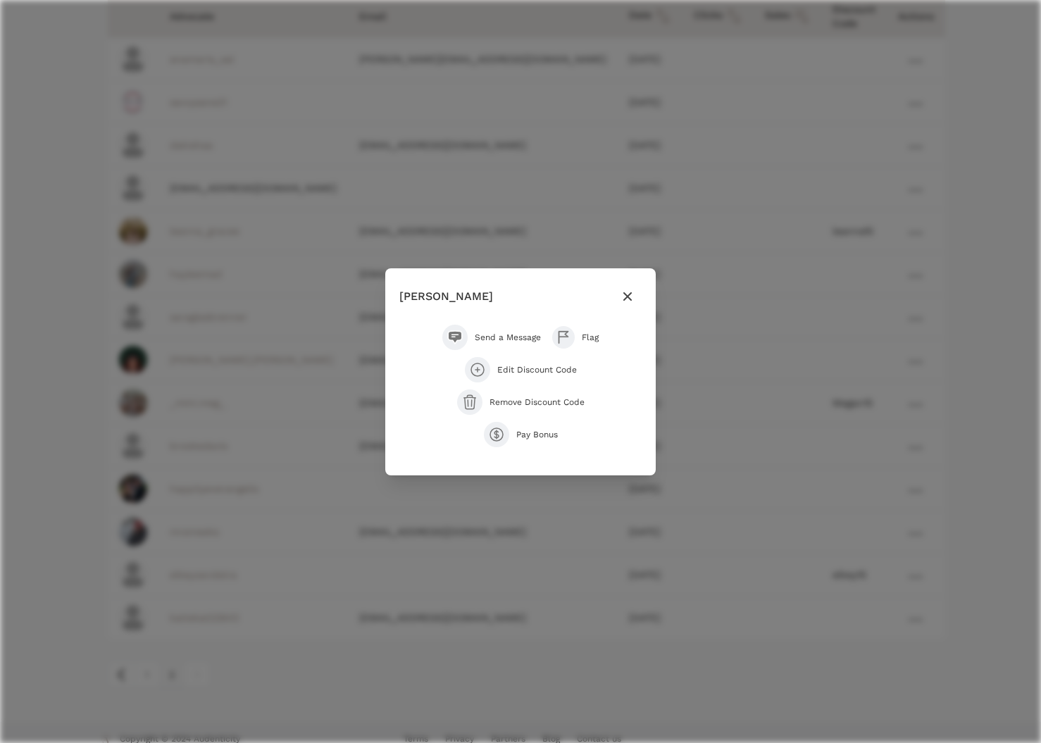
click at [521, 370] on span "Edit Discount Code" at bounding box center [537, 369] width 80 height 11
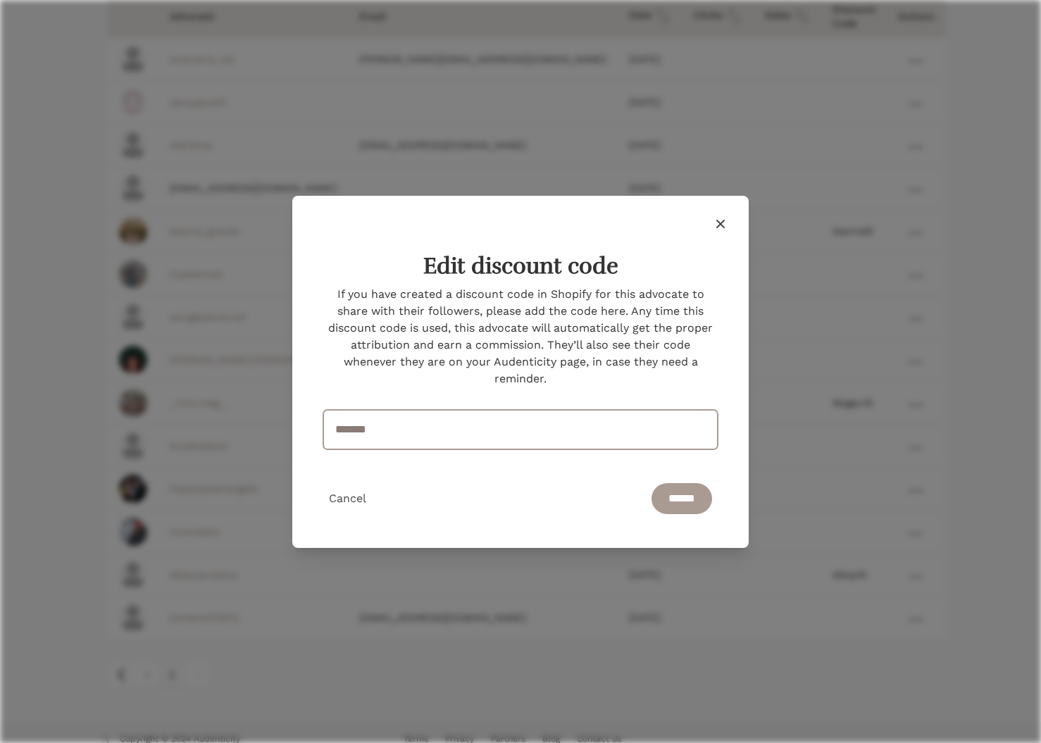
click at [340, 432] on input "*******" at bounding box center [520, 429] width 395 height 39
type input "*******"
click at [689, 501] on input "******" at bounding box center [682, 498] width 61 height 31
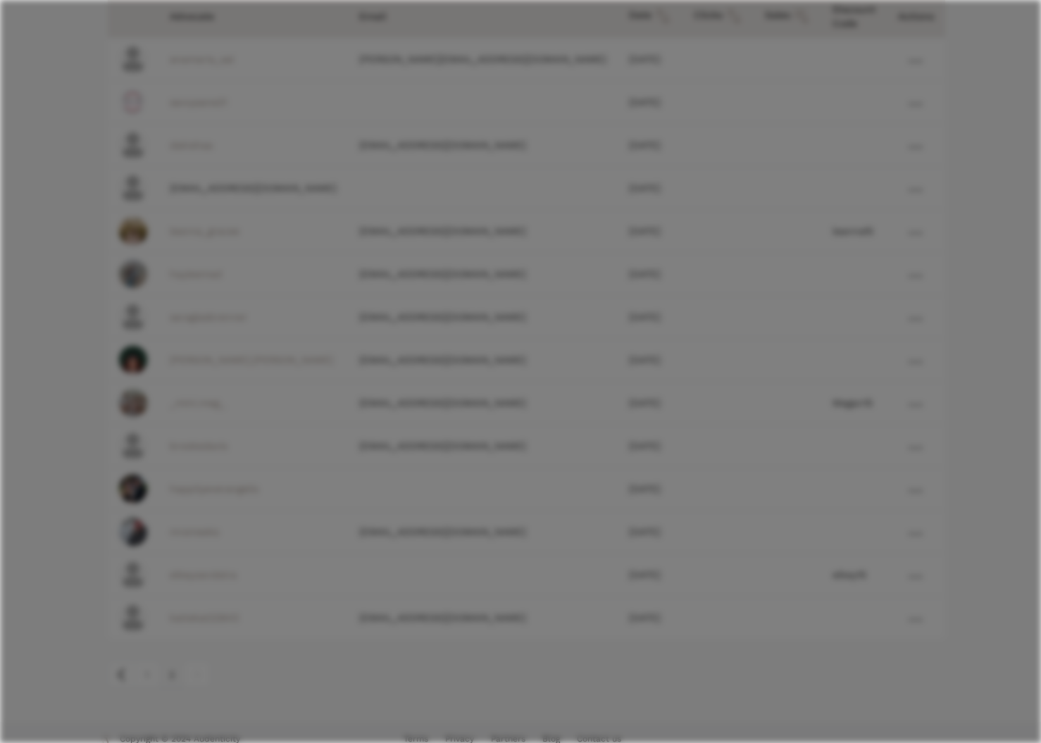
scroll to position [167, 0]
